Goal: Information Seeking & Learning: Learn about a topic

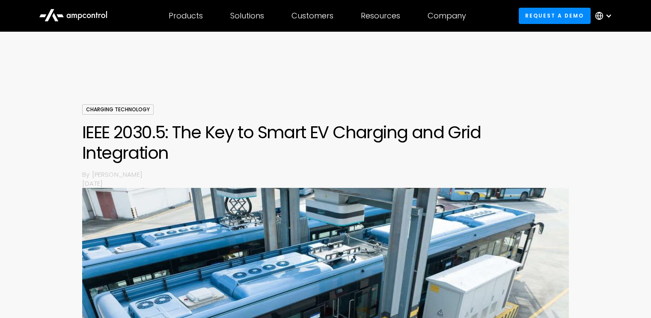
scroll to position [466, 0]
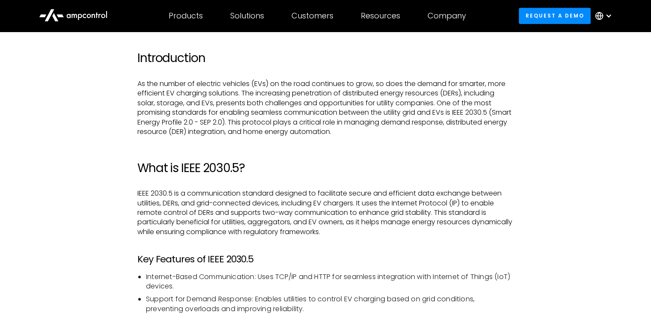
click at [305, 62] on h2 "Introduction" at bounding box center [325, 58] width 376 height 15
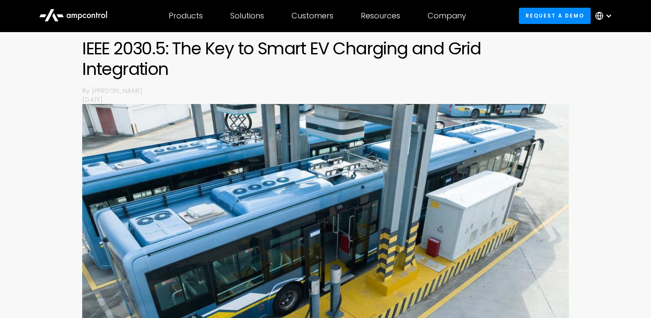
scroll to position [86, 0]
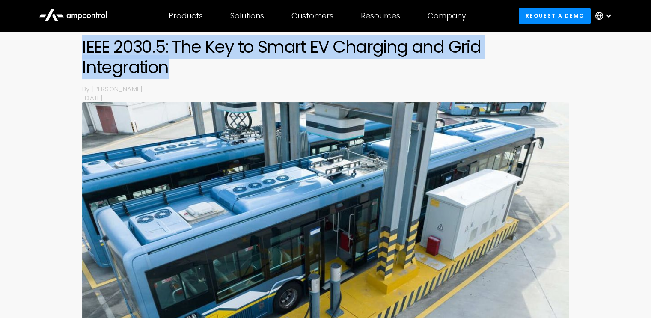
drag, startPoint x: 82, startPoint y: 44, endPoint x: 235, endPoint y: 64, distance: 153.8
click at [235, 64] on h1 "IEEE 2030.5: The Key to Smart EV Charging and Grid Integration" at bounding box center [325, 56] width 487 height 41
copy h1 "IEEE 2030.5: The Key to Smart EV Charging and Grid Integration"
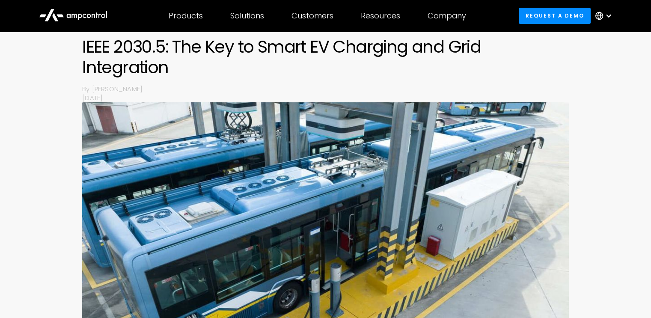
click at [577, 102] on div "Charging Technology IEEE 2030.5: The Key to Smart EV Charging and Grid Integrat…" at bounding box center [325, 193] width 651 height 348
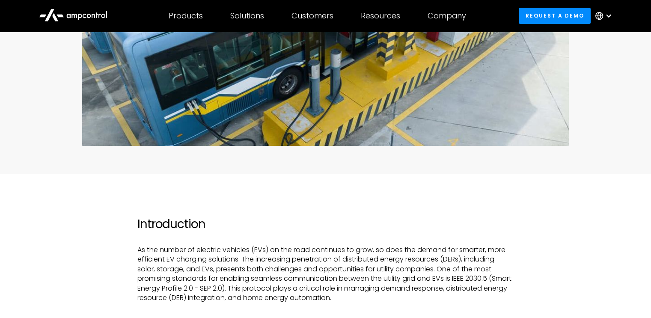
scroll to position [385, 0]
